Goal: Task Accomplishment & Management: Complete application form

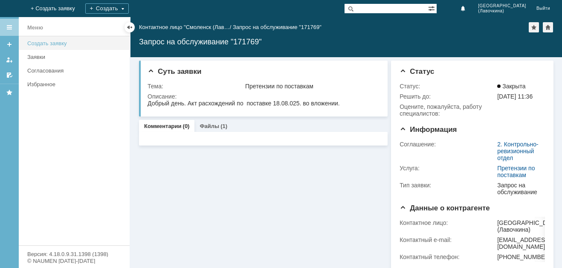
click at [54, 42] on div "Создать заявку" at bounding box center [75, 43] width 97 height 6
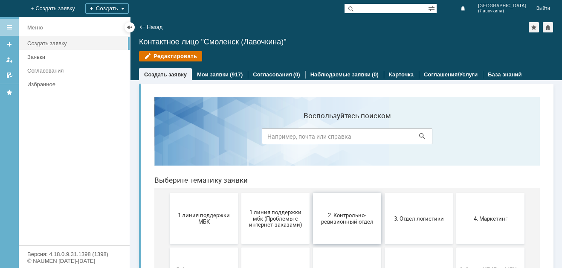
click at [354, 227] on button "2. Контрольно-ревизионный отдел" at bounding box center [347, 218] width 68 height 51
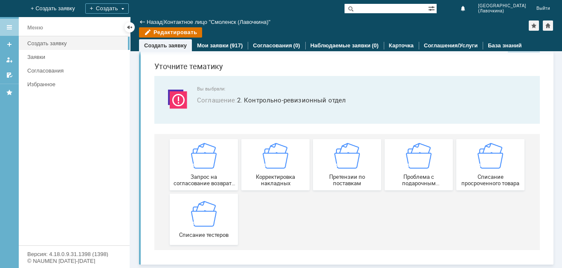
scroll to position [26, 0]
click at [220, 45] on link "Мои заявки" at bounding box center [213, 45] width 32 height 6
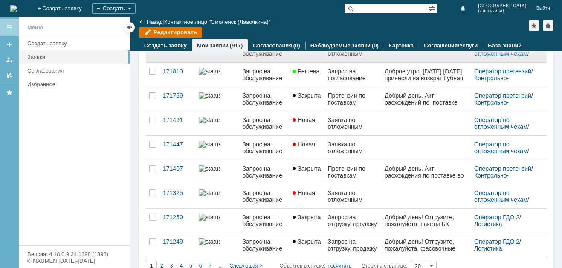
scroll to position [344, 0]
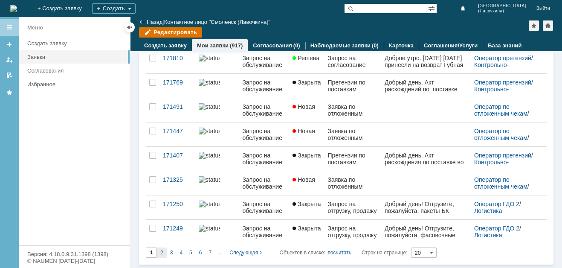
click at [161, 250] on span "2" at bounding box center [161, 253] width 3 height 6
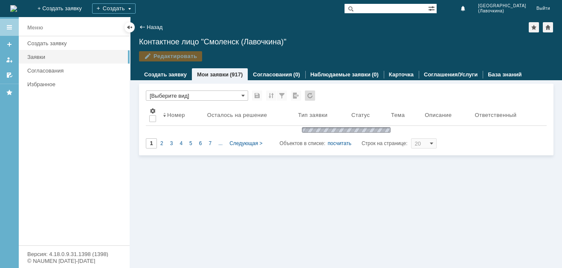
type input "2"
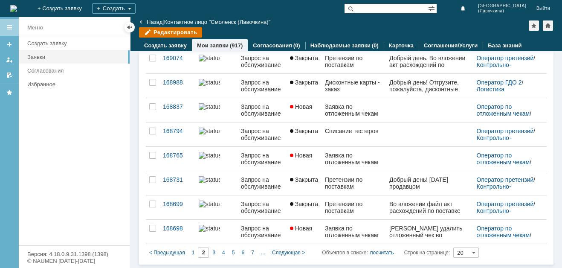
drag, startPoint x: 215, startPoint y: 252, endPoint x: 218, endPoint y: 250, distance: 4.9
click at [215, 252] on span "3" at bounding box center [213, 253] width 3 height 6
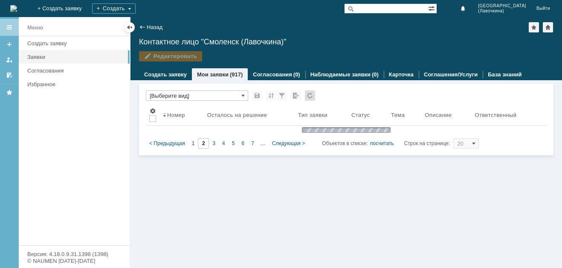
type input "3"
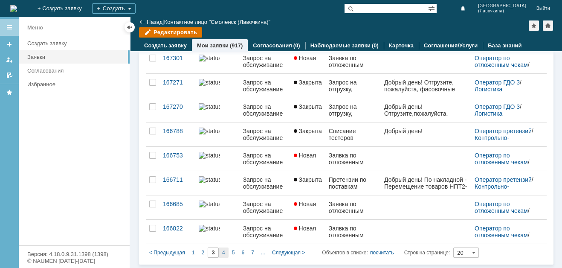
click at [225, 251] on span "4" at bounding box center [223, 253] width 3 height 6
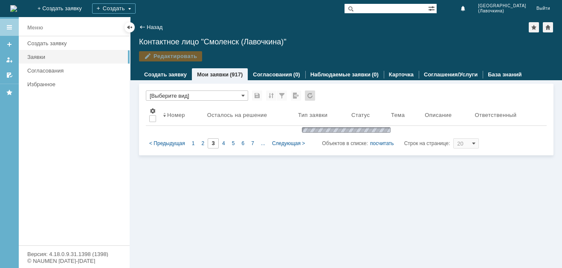
type input "4"
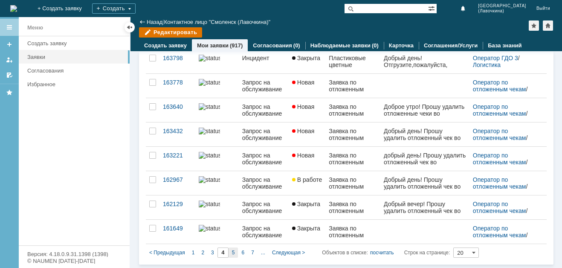
click at [235, 253] on div "5" at bounding box center [234, 252] width 10 height 10
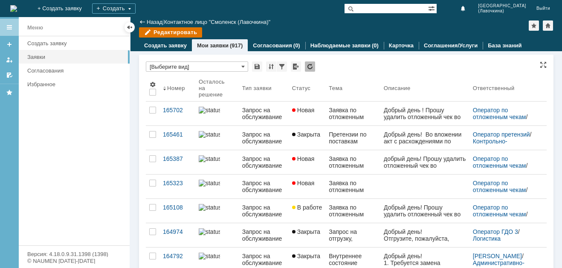
type input "5"
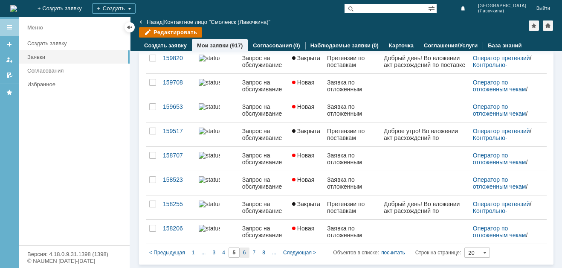
click at [246, 253] on div "6" at bounding box center [245, 252] width 10 height 10
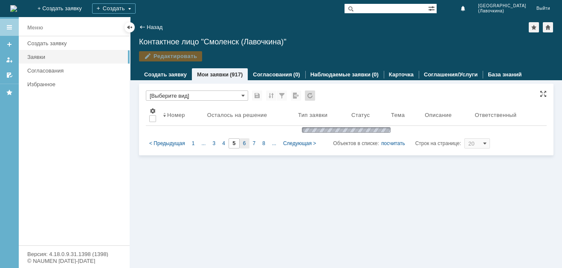
type input "6"
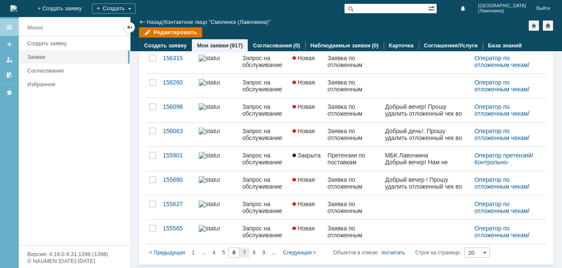
click at [244, 252] on span "7" at bounding box center [244, 253] width 3 height 6
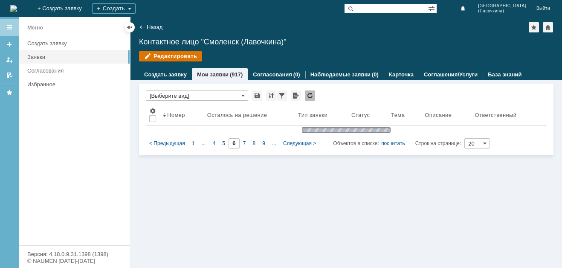
type input "7"
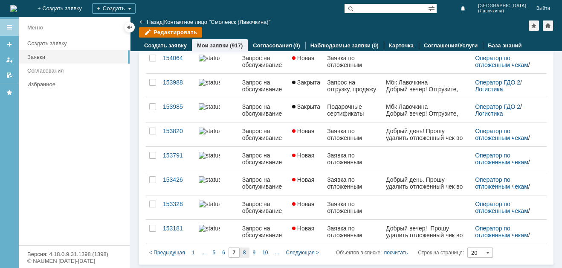
click at [245, 252] on span "8" at bounding box center [244, 253] width 3 height 6
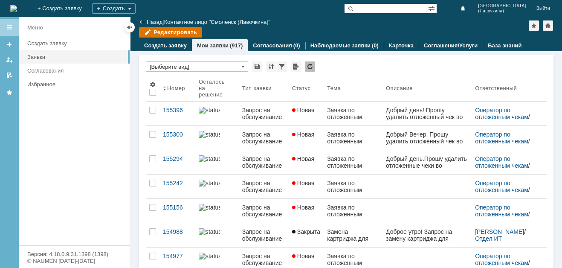
type input "8"
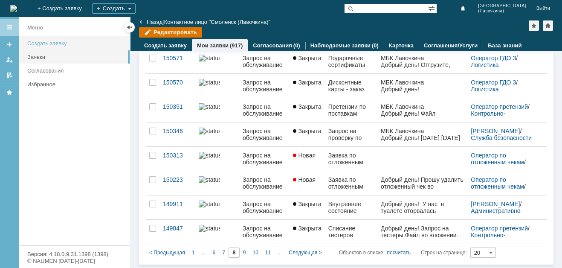
click at [67, 48] on link "Создать заявку" at bounding box center [76, 43] width 104 height 13
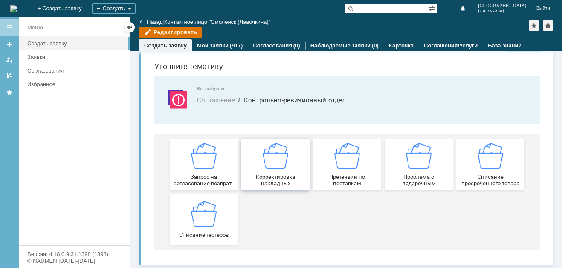
click at [266, 157] on img at bounding box center [276, 156] width 26 height 26
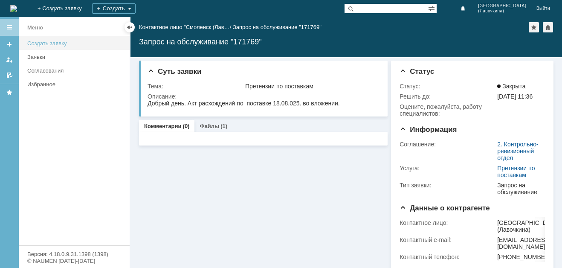
click at [55, 42] on div "Создать заявку" at bounding box center [75, 43] width 97 height 6
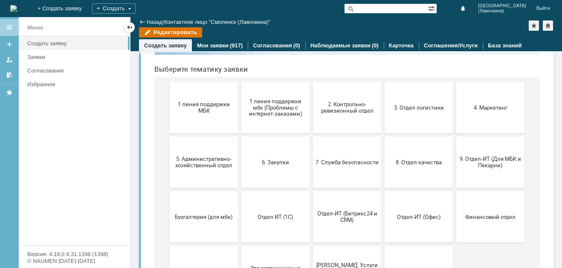
scroll to position [85, 0]
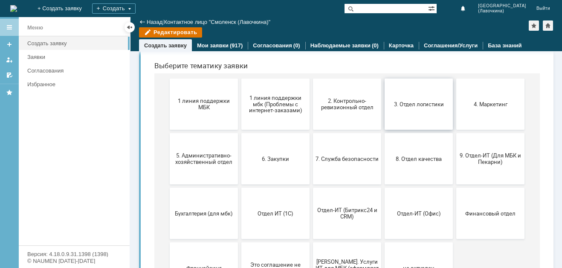
click at [424, 114] on button "3. Отдел логистики" at bounding box center [419, 103] width 68 height 51
click at [334, 111] on button "2. Контрольно-ревизионный отдел" at bounding box center [347, 103] width 68 height 51
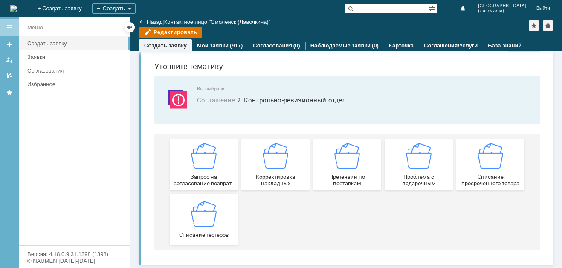
scroll to position [26, 0]
click at [275, 162] on img at bounding box center [276, 156] width 26 height 26
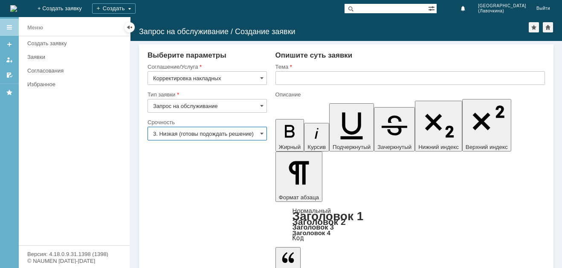
click at [209, 133] on input "3. Низкая (готовы подождать решение)" at bounding box center [207, 134] width 119 height 14
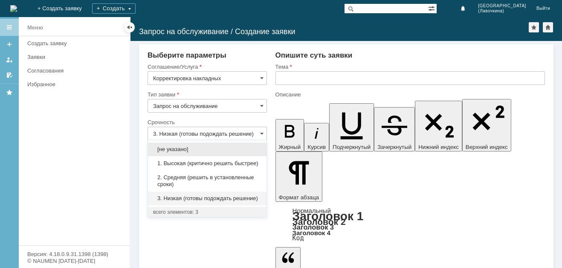
click at [182, 173] on div "2. Средняя (решить в установленные сроки)" at bounding box center [207, 181] width 119 height 20
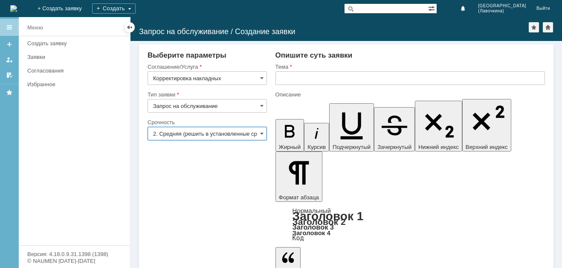
type input "2. Средняя (решить в установленные сроки)"
click at [302, 77] on input "text" at bounding box center [411, 78] width 270 height 14
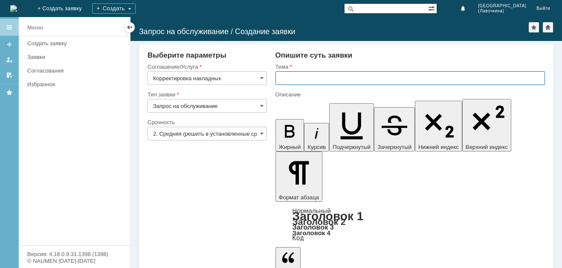
paste input "Корректировка накладных"
type input "Корректировка накладных"
